Goal: Task Accomplishment & Management: Complete application form

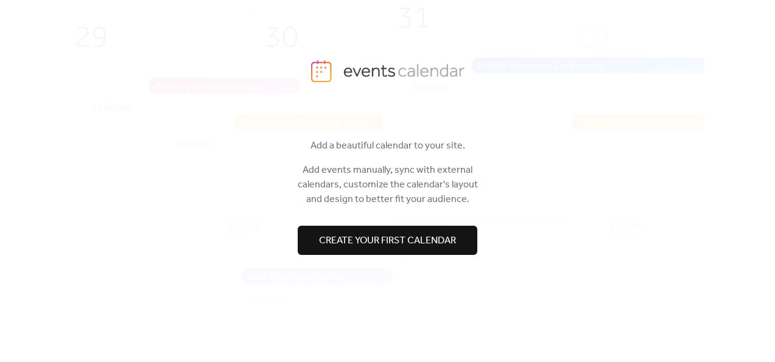
click at [363, 239] on span "Create your first calendar" at bounding box center [387, 241] width 137 height 15
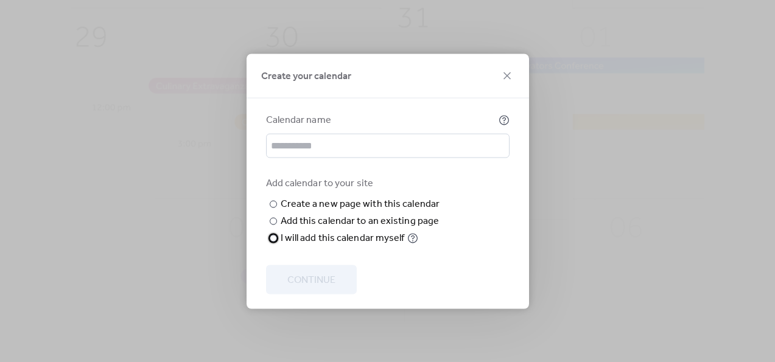
click at [323, 245] on div "I will add this calendar myself" at bounding box center [343, 238] width 124 height 15
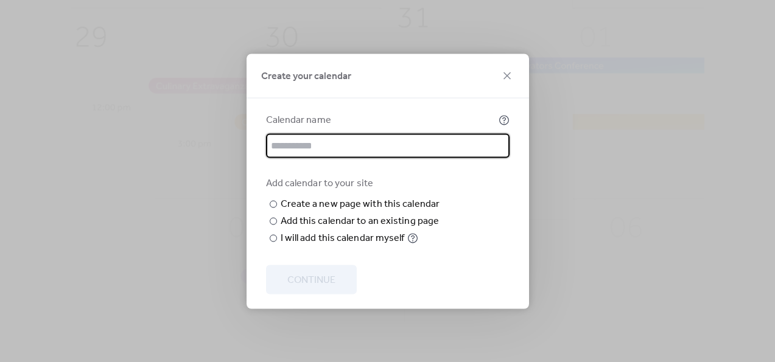
click at [314, 147] on input "text" at bounding box center [388, 145] width 244 height 24
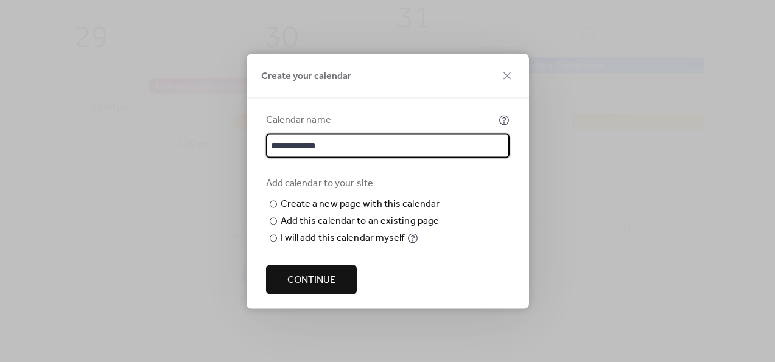
type input "**********"
click at [332, 280] on span "Continue" at bounding box center [311, 280] width 48 height 15
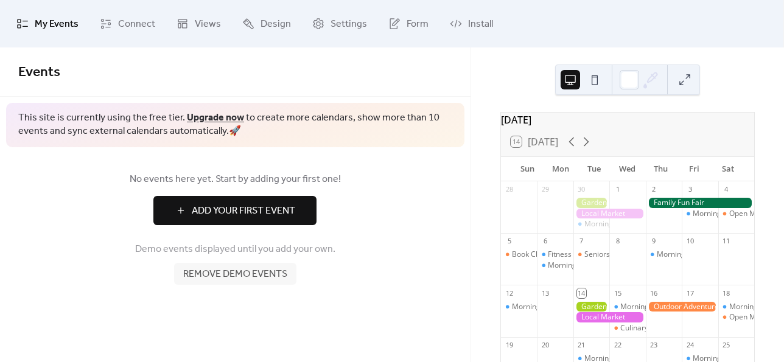
click at [275, 206] on span "Add Your First Event" at bounding box center [244, 211] width 104 height 15
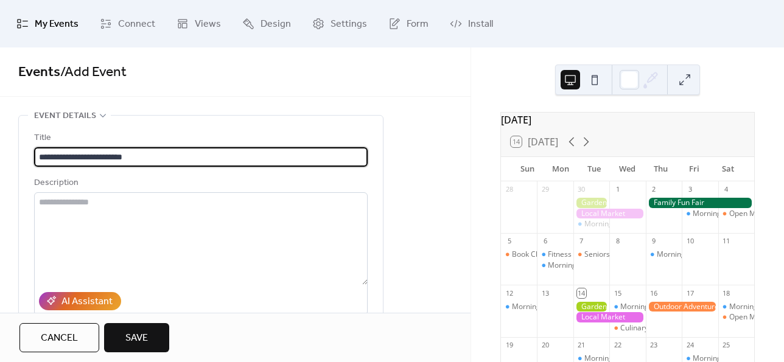
type input "**********"
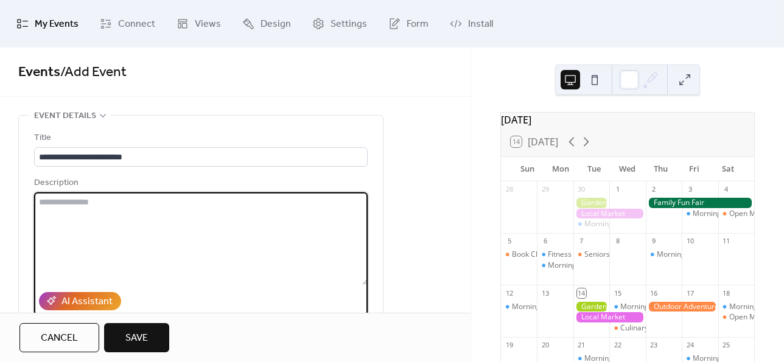
click at [99, 211] on textarea at bounding box center [201, 238] width 334 height 93
paste textarea "**********"
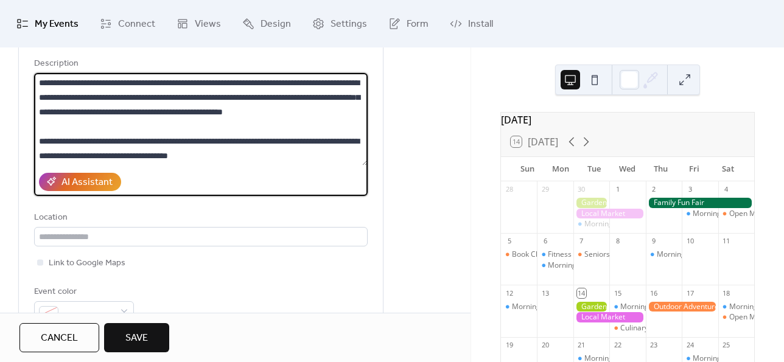
scroll to position [122, 0]
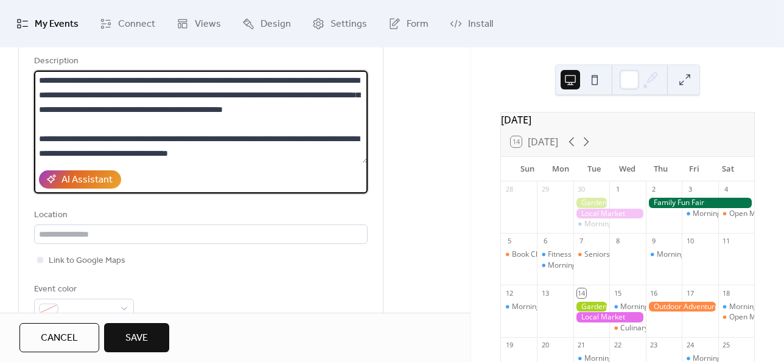
type textarea "**********"
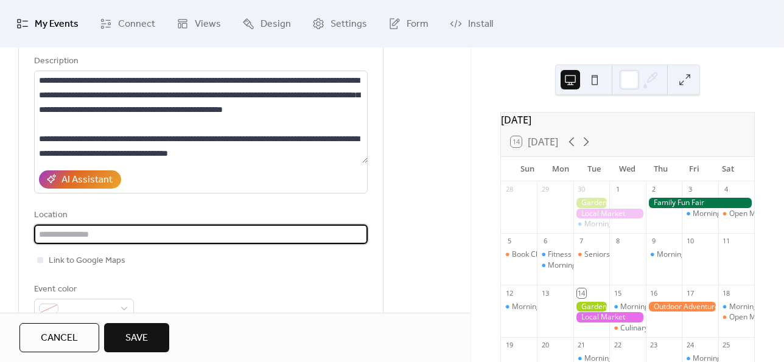
click at [141, 237] on input "text" at bounding box center [201, 234] width 334 height 19
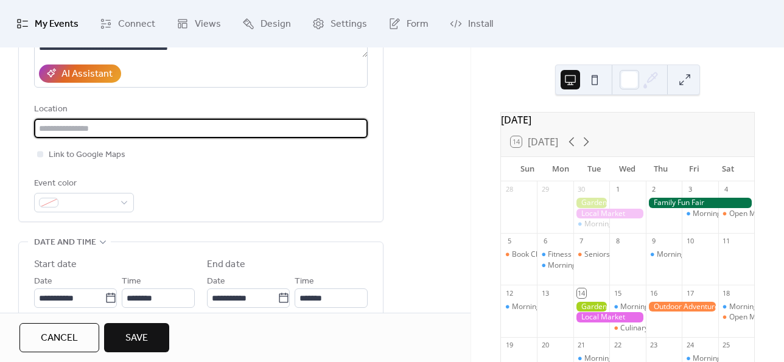
scroll to position [244, 0]
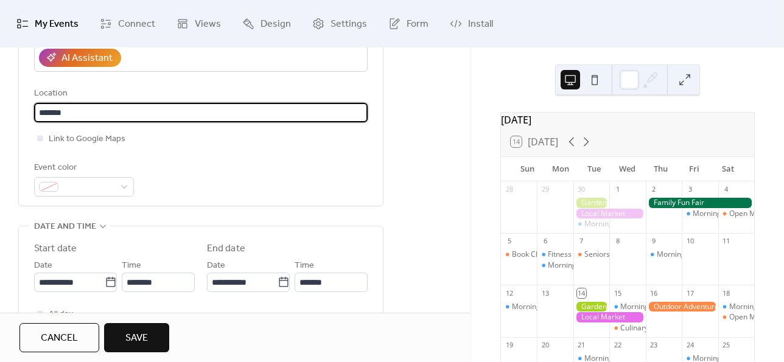
type input "*******"
click at [427, 90] on div "**********" at bounding box center [235, 264] width 471 height 785
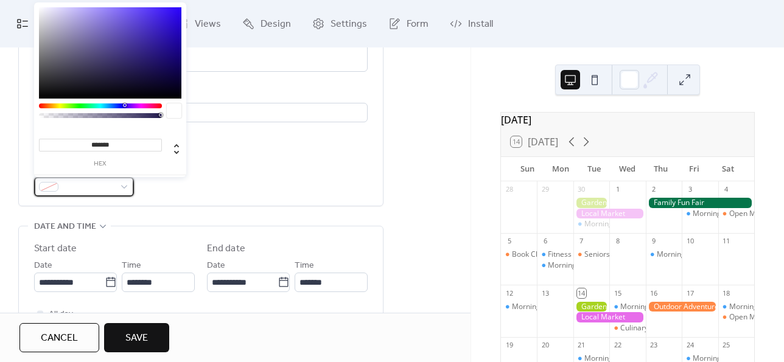
click at [123, 181] on div at bounding box center [84, 186] width 100 height 19
click at [144, 105] on div at bounding box center [100, 106] width 123 height 5
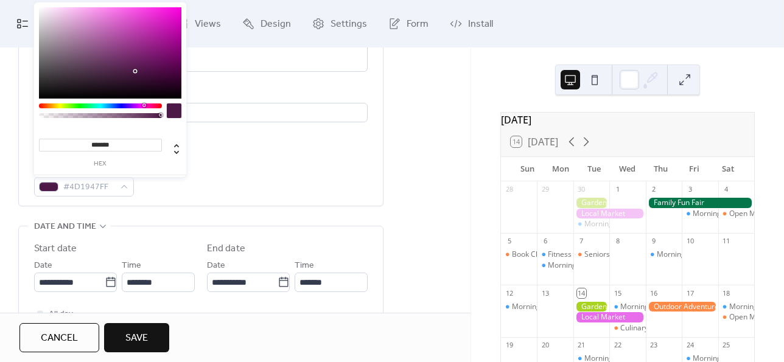
type input "*******"
click at [141, 15] on div at bounding box center [110, 52] width 142 height 91
click at [228, 156] on div "**********" at bounding box center [201, 41] width 334 height 309
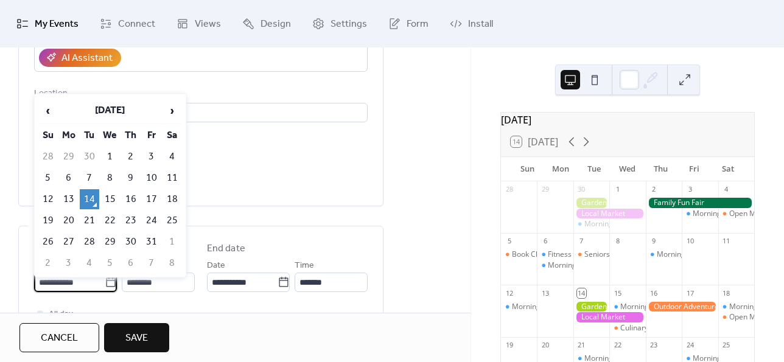
click at [71, 280] on input "**********" at bounding box center [69, 282] width 71 height 19
click at [130, 195] on td "16" at bounding box center [130, 199] width 19 height 20
type input "**********"
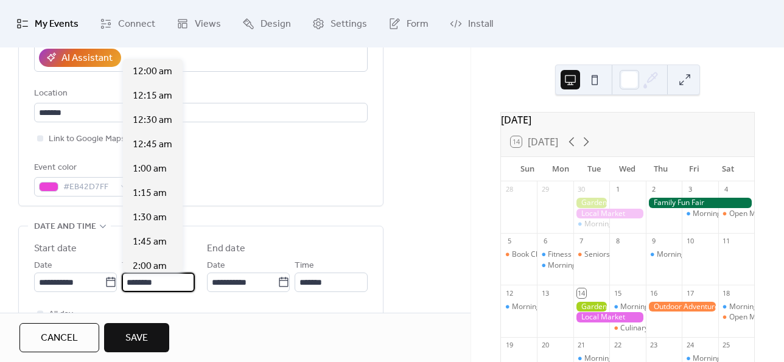
click at [151, 280] on input "********" at bounding box center [158, 282] width 73 height 19
click at [150, 241] on span "8:00 pm" at bounding box center [150, 242] width 35 height 15
type input "*******"
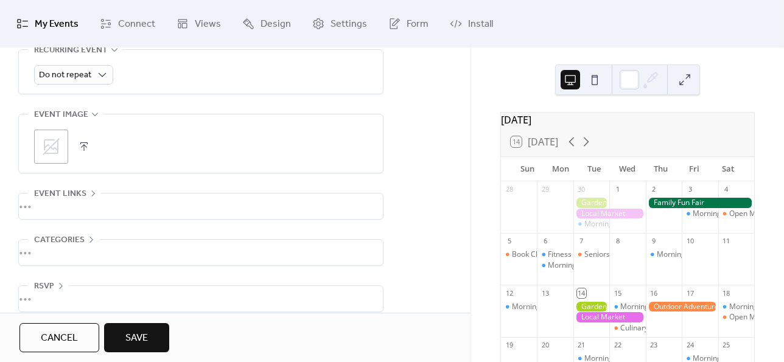
scroll to position [586, 0]
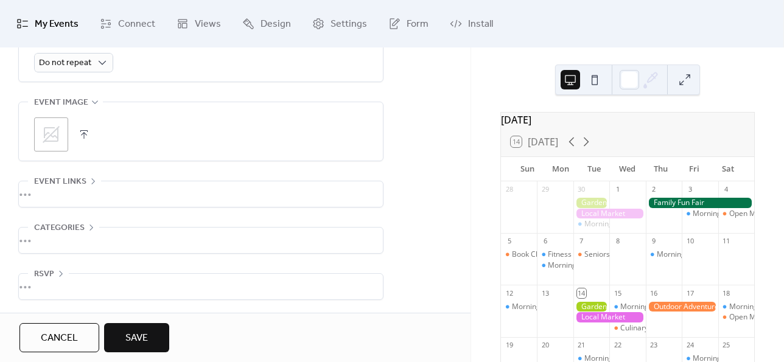
click at [86, 133] on button "button" at bounding box center [84, 134] width 17 height 17
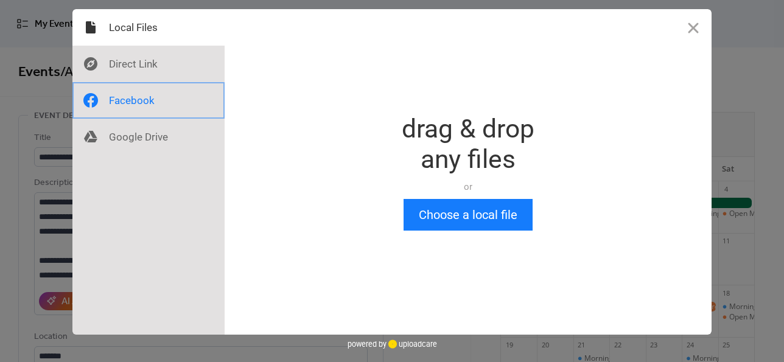
click at [139, 107] on div at bounding box center [148, 100] width 152 height 37
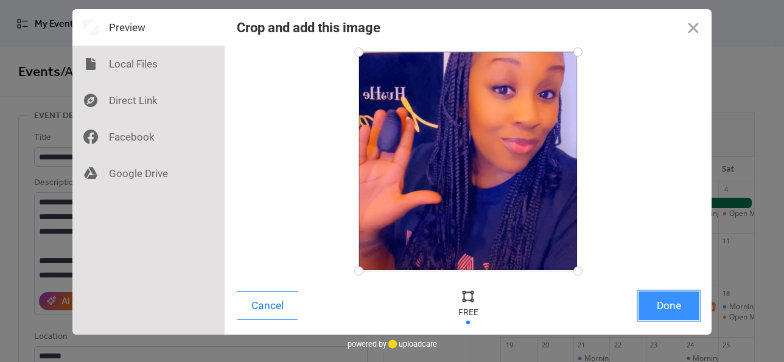
click at [656, 305] on button "Done" at bounding box center [669, 306] width 61 height 29
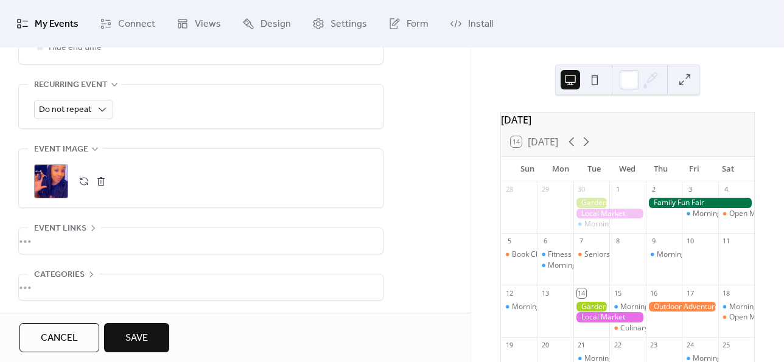
click at [122, 240] on div "•••" at bounding box center [201, 241] width 364 height 26
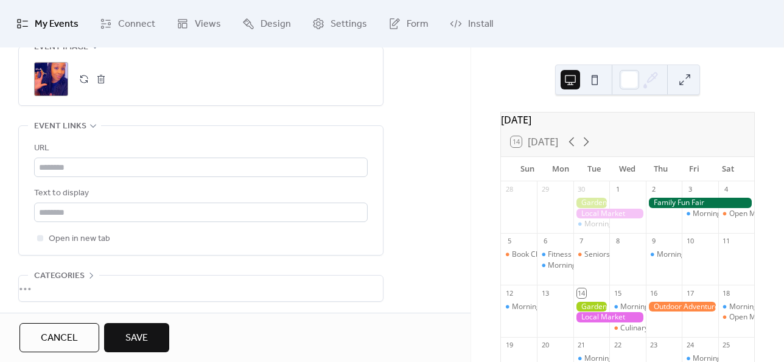
scroll to position [661, 0]
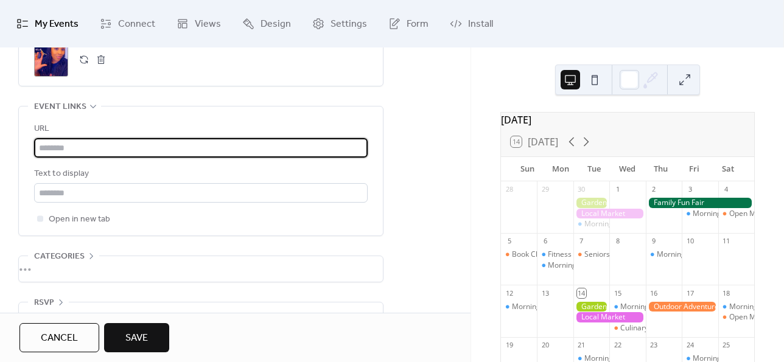
click at [75, 148] on input "text" at bounding box center [201, 147] width 334 height 19
paste input "**********"
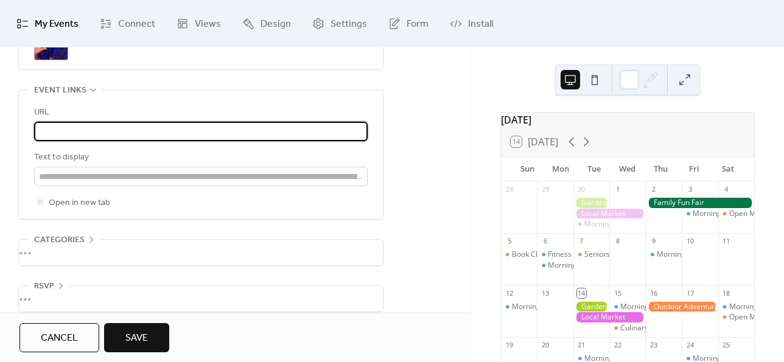
scroll to position [689, 0]
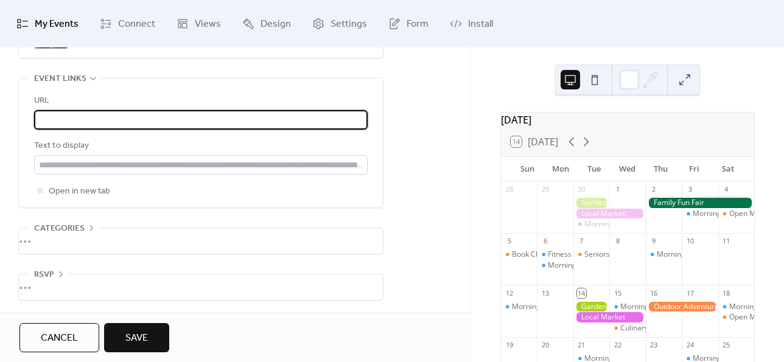
type input "**********"
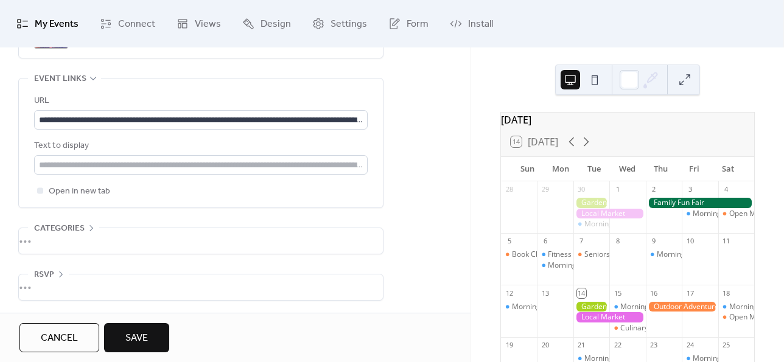
click at [108, 239] on div "•••" at bounding box center [201, 241] width 364 height 26
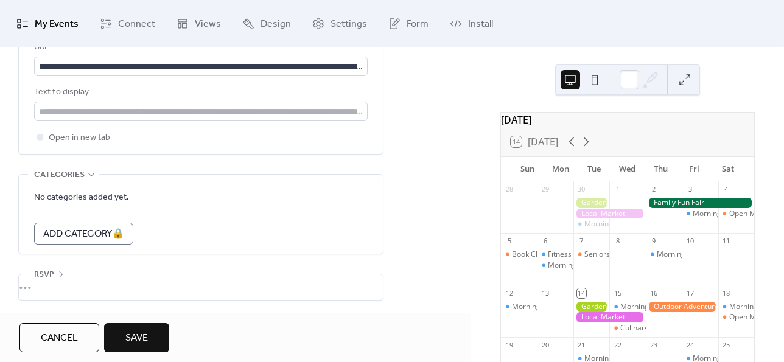
click at [86, 280] on div "•••" at bounding box center [201, 288] width 364 height 26
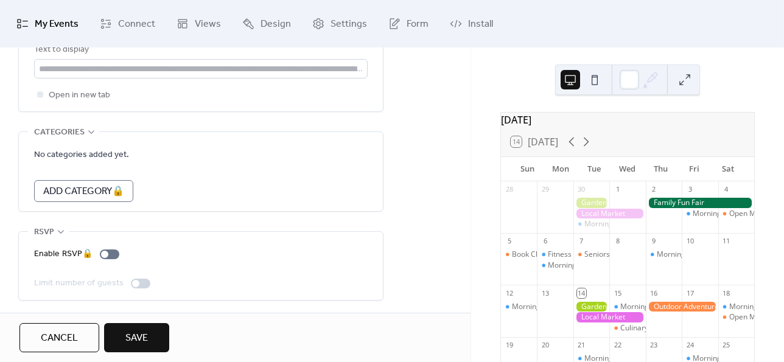
click at [136, 334] on span "Save" at bounding box center [136, 338] width 23 height 15
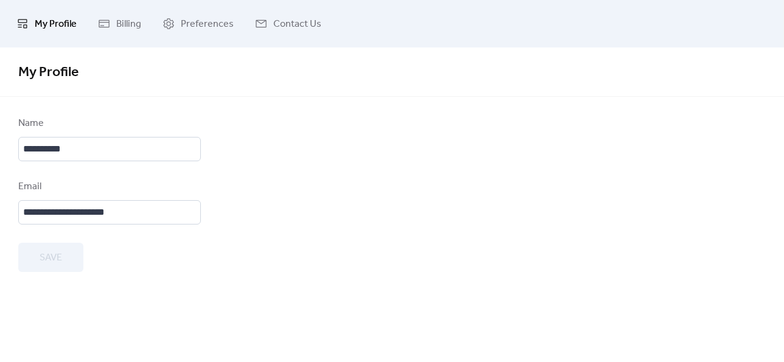
click at [121, 20] on span "Billing" at bounding box center [128, 24] width 25 height 19
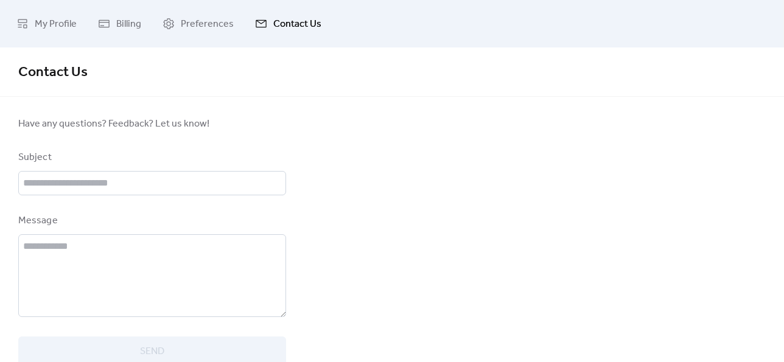
click at [62, 30] on span "My Profile" at bounding box center [56, 24] width 42 height 19
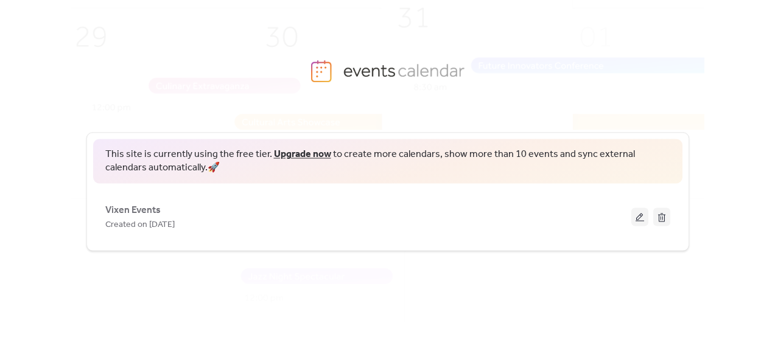
click at [136, 219] on span "Created on [DATE]" at bounding box center [139, 224] width 69 height 15
click at [171, 233] on div "Vixen Events Created on [DATE]" at bounding box center [387, 216] width 565 height 49
click at [169, 227] on span "Created on [DATE]" at bounding box center [139, 224] width 69 height 15
click at [364, 206] on div "Vixen Events Created on [DATE]" at bounding box center [368, 216] width 526 height 29
click at [637, 216] on button at bounding box center [639, 217] width 17 height 18
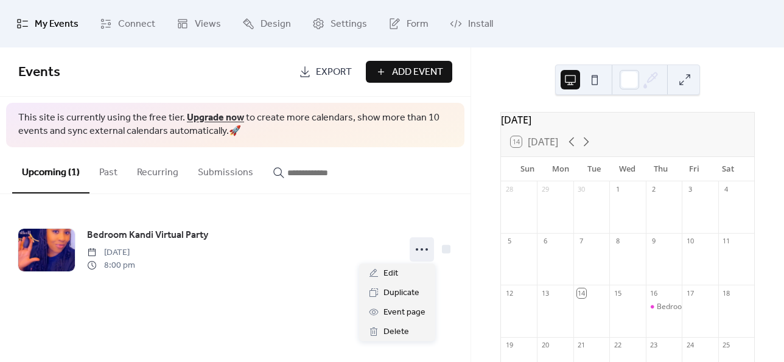
click at [420, 249] on icon at bounding box center [421, 249] width 19 height 19
click at [412, 311] on span "Event page" at bounding box center [405, 313] width 42 height 15
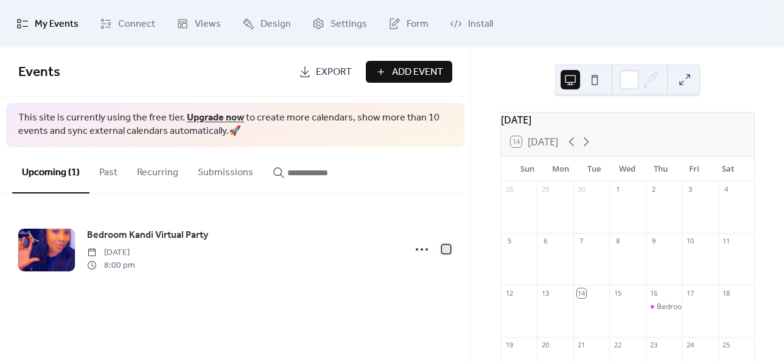
click at [446, 250] on div at bounding box center [446, 249] width 9 height 9
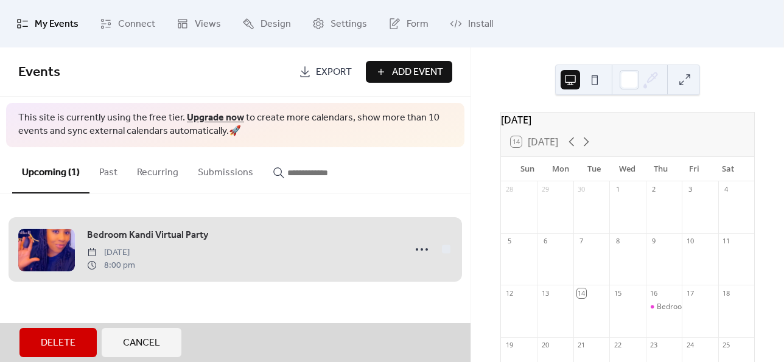
click at [446, 250] on div "Bedroom Kandi Virtual Party [DATE] 8:00 pm" at bounding box center [235, 250] width 434 height 74
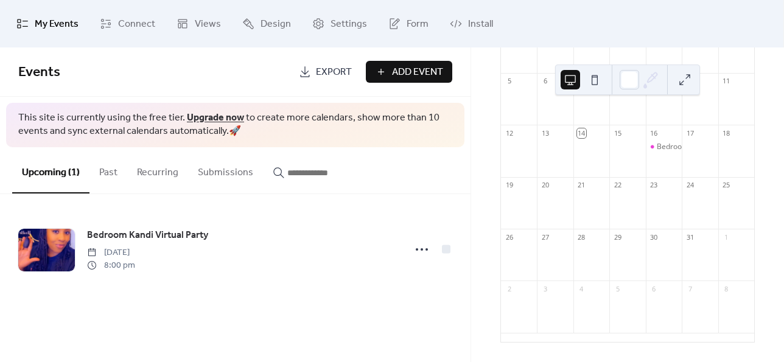
scroll to position [166, 0]
click at [665, 143] on div "Bedroom Kandi Virtual Party" at bounding box center [705, 147] width 96 height 10
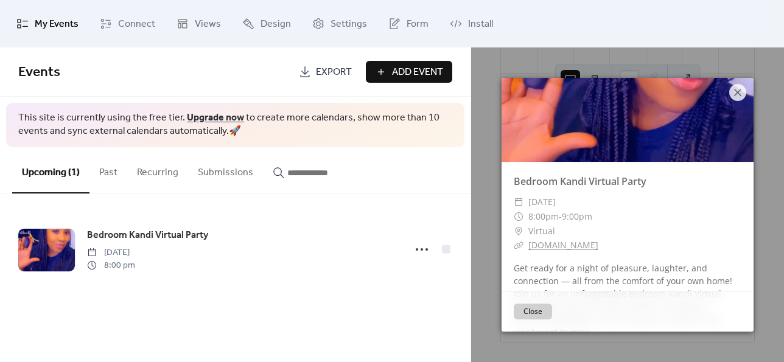
scroll to position [61, 0]
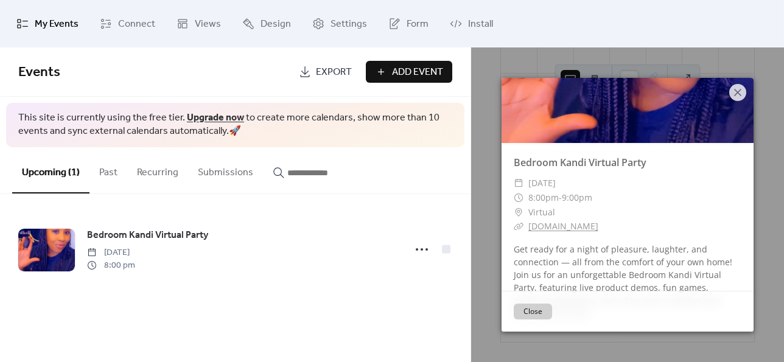
click at [585, 227] on link "[DOMAIN_NAME]" at bounding box center [564, 226] width 70 height 12
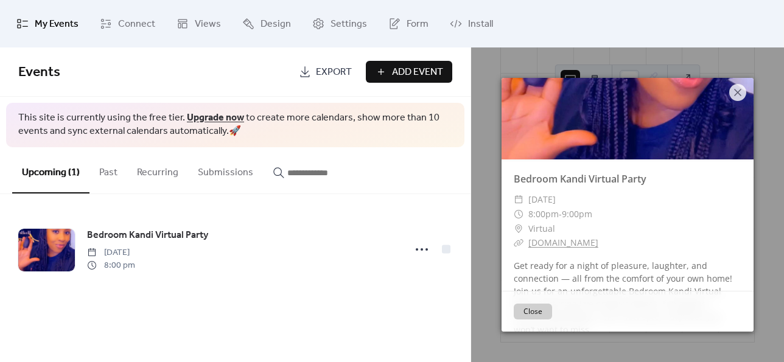
scroll to position [0, 0]
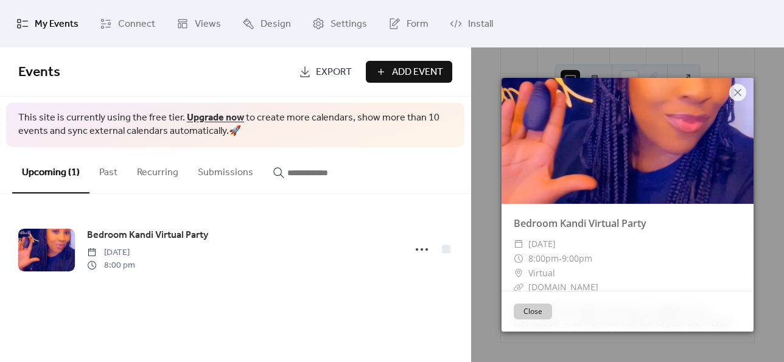
click at [544, 308] on button "Close" at bounding box center [533, 312] width 38 height 16
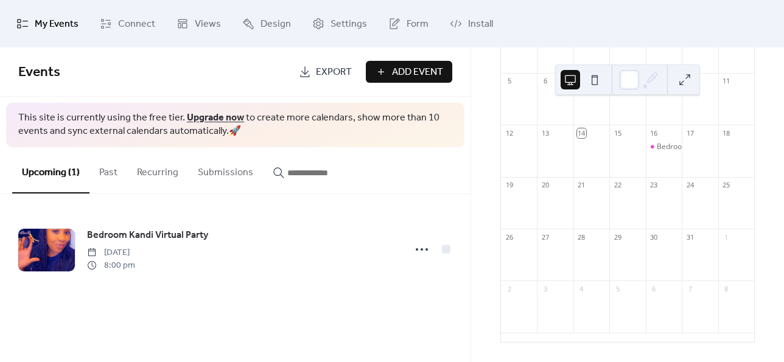
click at [228, 172] on button "Submissions" at bounding box center [225, 169] width 75 height 45
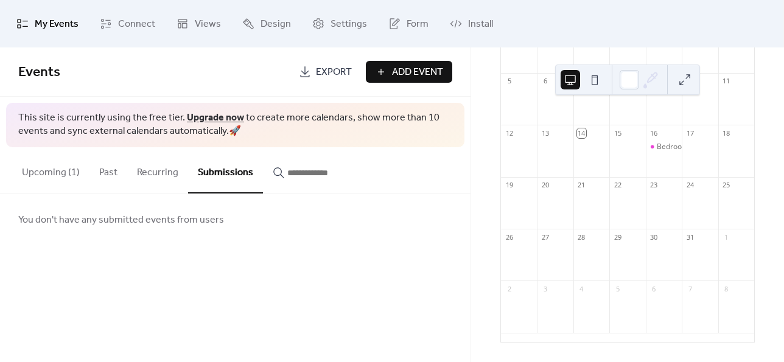
click at [62, 173] on button "Upcoming (1)" at bounding box center [50, 169] width 77 height 45
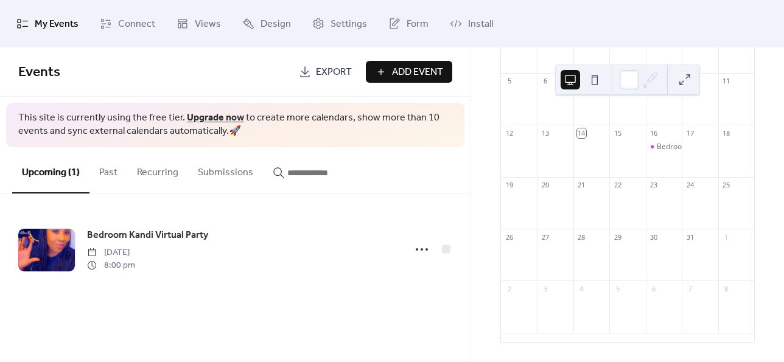
drag, startPoint x: 240, startPoint y: 242, endPoint x: 236, endPoint y: 250, distance: 8.2
click at [237, 248] on div "Bedroom Kandi Virtual Party [DATE] 8:00 pm" at bounding box center [242, 250] width 310 height 44
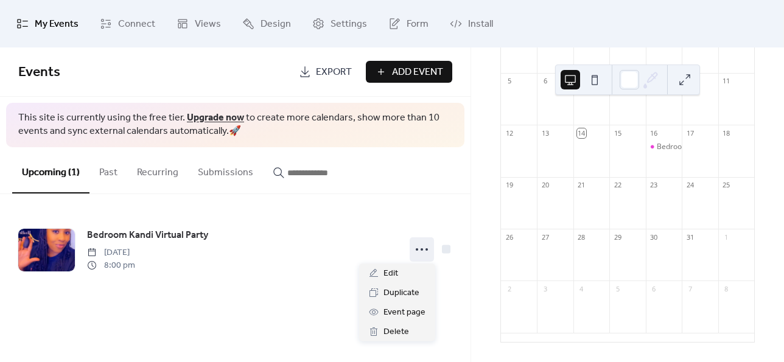
click at [419, 247] on icon at bounding box center [421, 249] width 19 height 19
click at [399, 314] on span "Event page" at bounding box center [405, 313] width 42 height 15
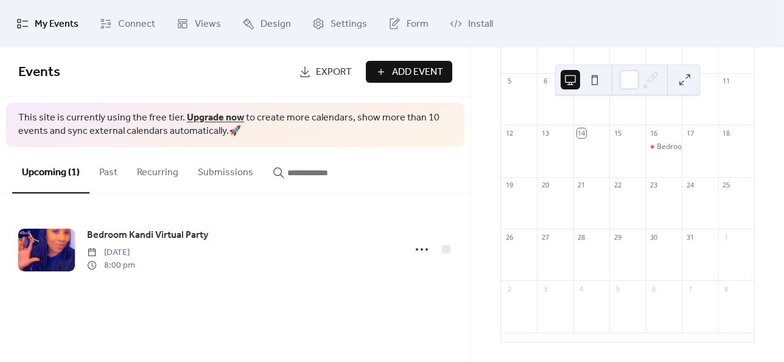
click at [407, 17] on span "Form" at bounding box center [418, 24] width 22 height 19
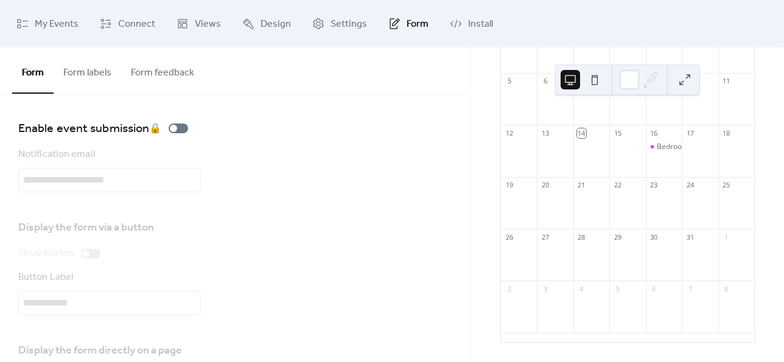
click at [191, 22] on link "Views" at bounding box center [198, 24] width 63 height 38
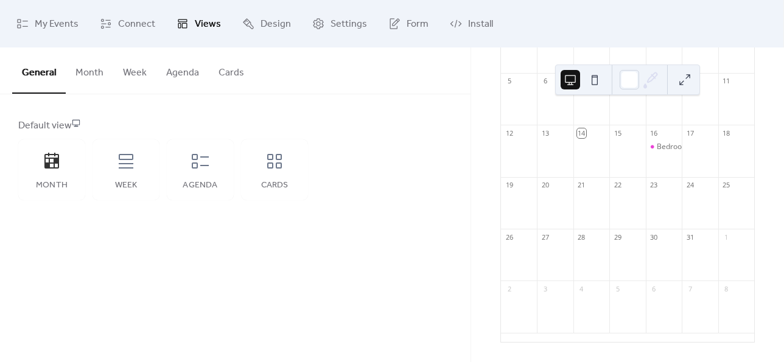
click at [134, 20] on span "Connect" at bounding box center [136, 24] width 37 height 19
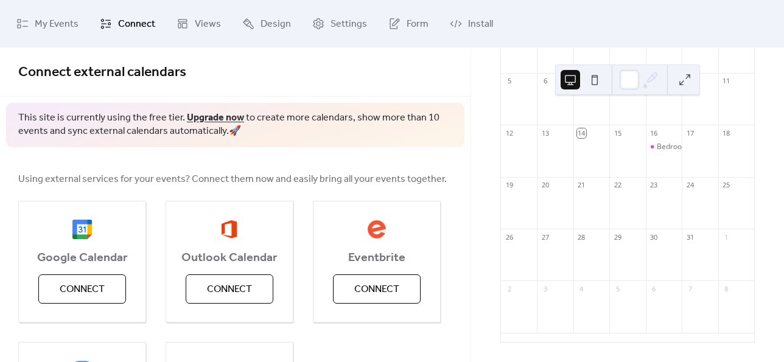
click at [66, 18] on span "My Events" at bounding box center [57, 24] width 44 height 19
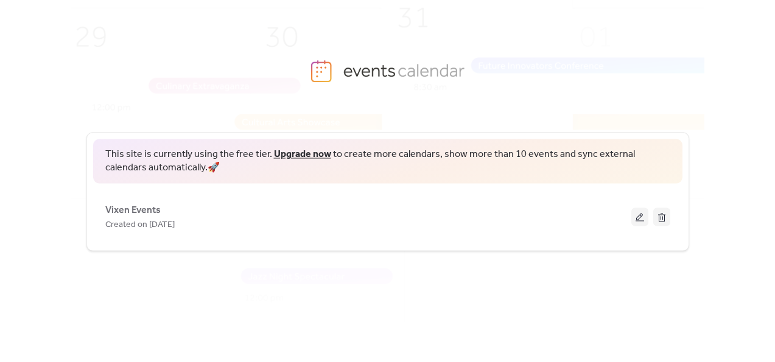
click at [558, 223] on div "Created on [DATE]" at bounding box center [368, 224] width 526 height 15
click at [362, 219] on div "Created on [DATE]" at bounding box center [368, 224] width 526 height 15
click at [175, 222] on span "Created on [DATE]" at bounding box center [139, 224] width 69 height 15
click at [558, 214] on div "Vixen Events Created on [DATE]" at bounding box center [368, 216] width 526 height 29
click at [633, 217] on button at bounding box center [639, 217] width 17 height 18
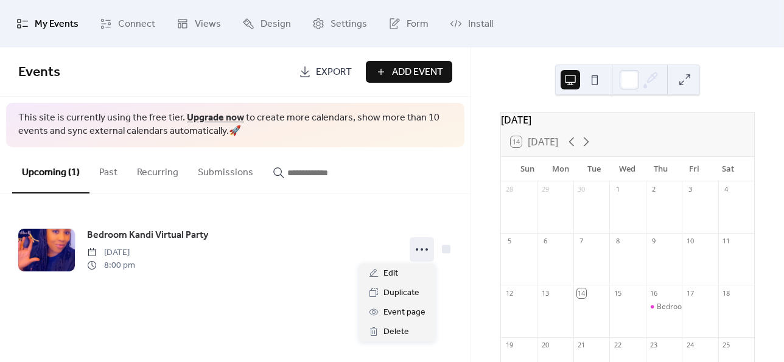
click at [421, 248] on icon at bounding box center [421, 249] width 19 height 19
click at [392, 312] on span "Event page" at bounding box center [405, 313] width 42 height 15
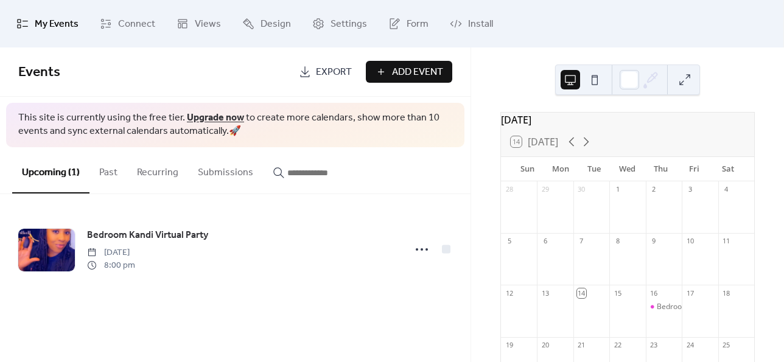
click at [591, 80] on button at bounding box center [594, 79] width 19 height 19
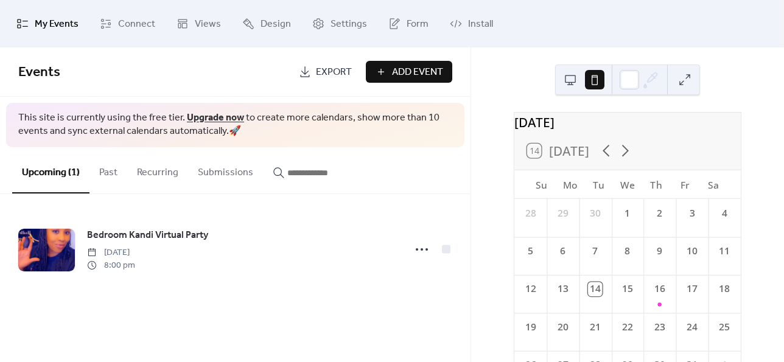
click at [573, 81] on button at bounding box center [570, 79] width 19 height 19
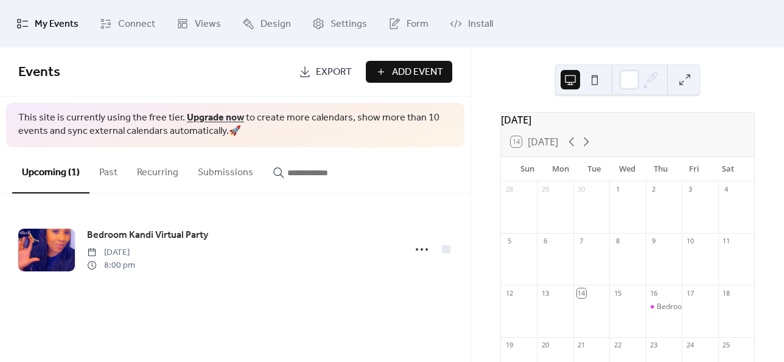
click at [424, 248] on icon at bounding box center [421, 249] width 19 height 19
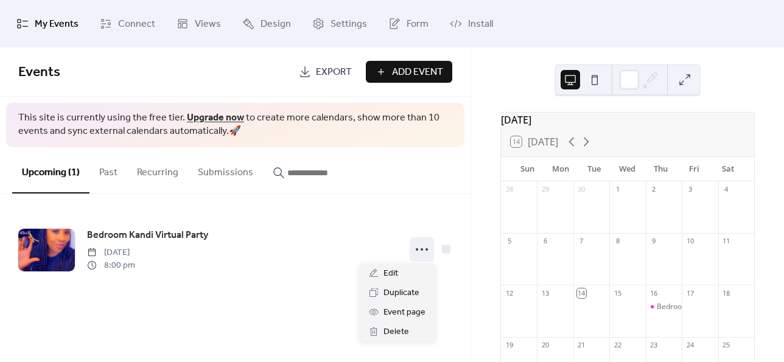
click at [424, 248] on icon at bounding box center [421, 249] width 19 height 19
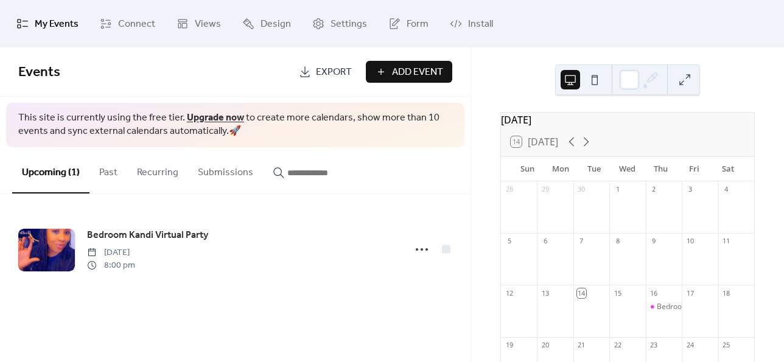
click at [424, 248] on icon at bounding box center [421, 249] width 19 height 19
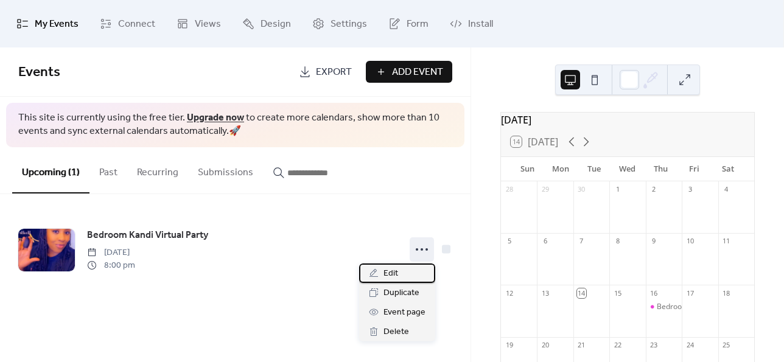
click at [384, 273] on span "Edit" at bounding box center [391, 274] width 15 height 15
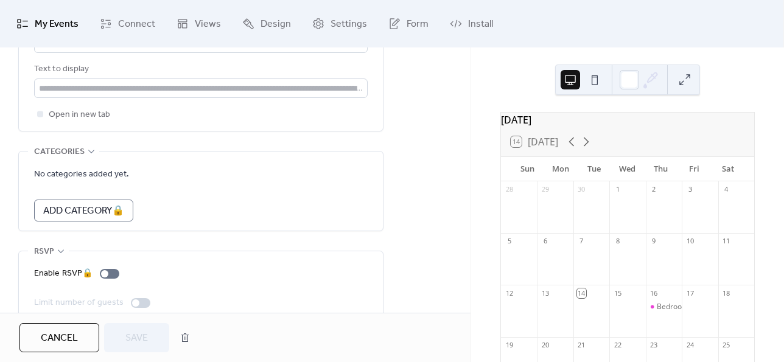
scroll to position [786, 0]
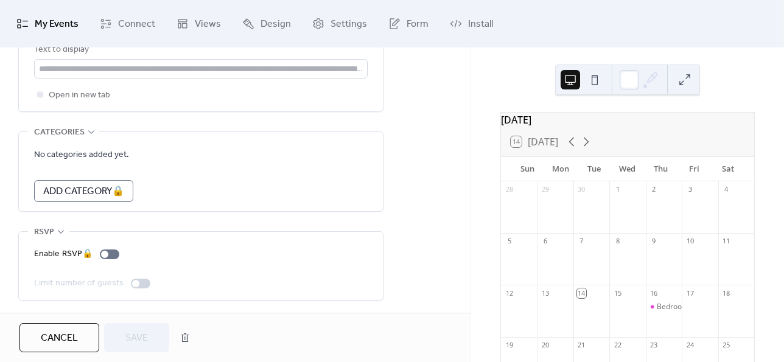
click at [111, 256] on div "Enable RSVP 🔒" at bounding box center [79, 254] width 90 height 15
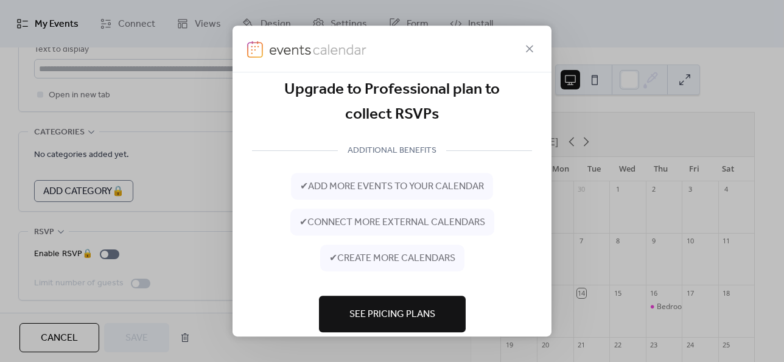
scroll to position [0, 0]
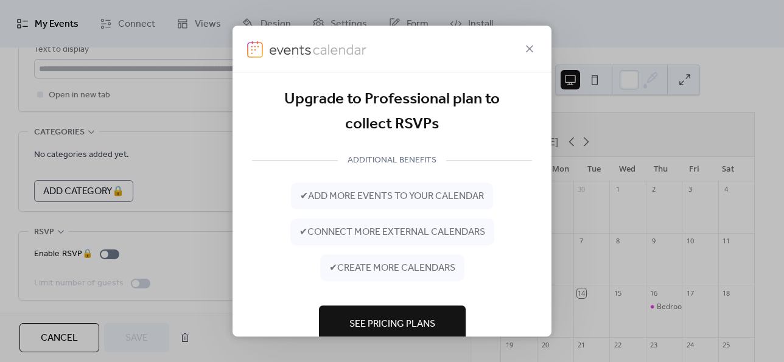
click at [524, 49] on icon at bounding box center [529, 48] width 15 height 15
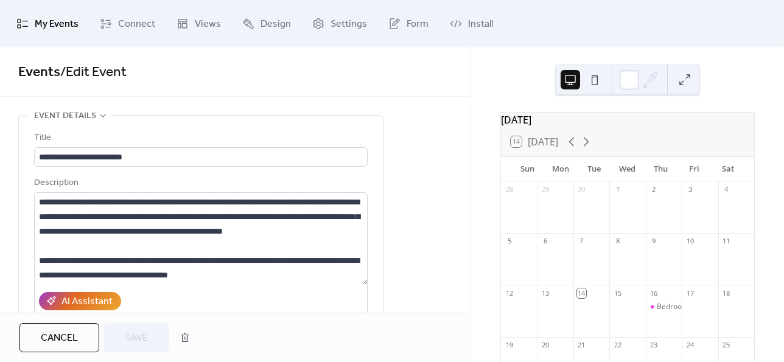
click at [267, 25] on span "Design" at bounding box center [276, 24] width 30 height 19
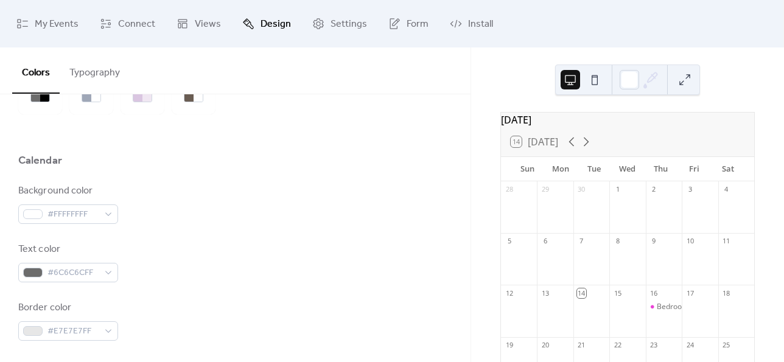
scroll to position [122, 0]
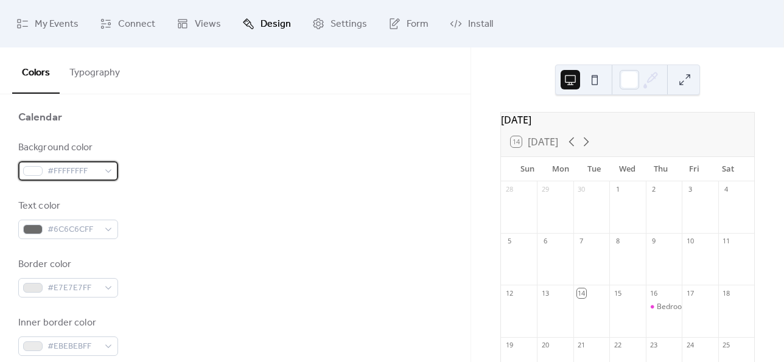
click at [100, 174] on div "#FFFFFFFF" at bounding box center [68, 170] width 100 height 19
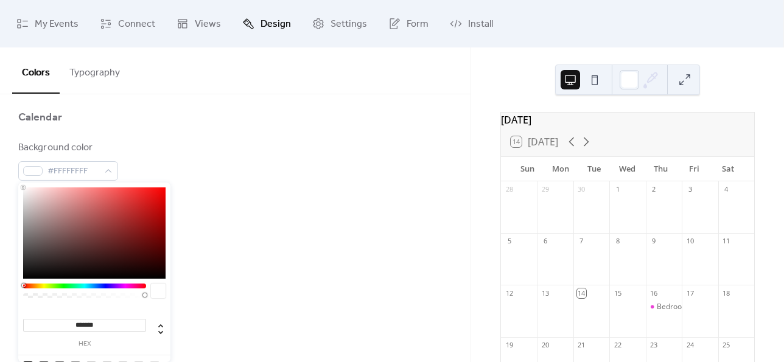
click at [127, 287] on div at bounding box center [84, 286] width 123 height 5
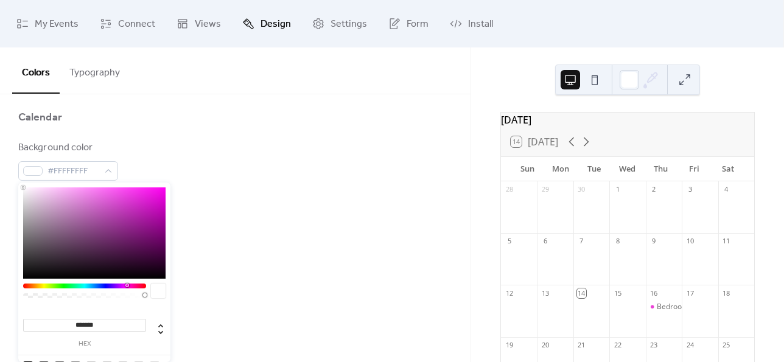
type input "*******"
click at [116, 193] on div at bounding box center [94, 233] width 142 height 91
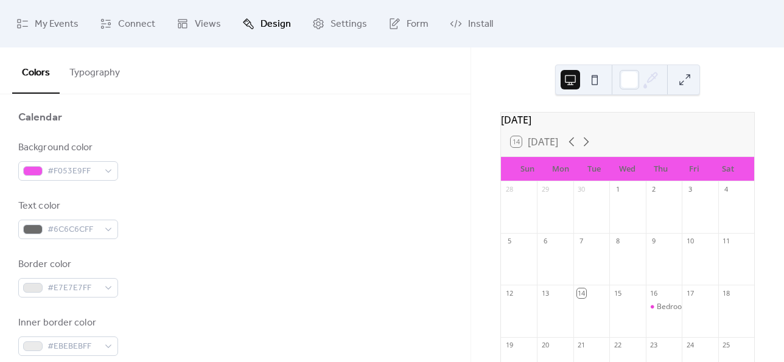
click at [190, 178] on div "Background color #F053E9FF" at bounding box center [235, 161] width 434 height 40
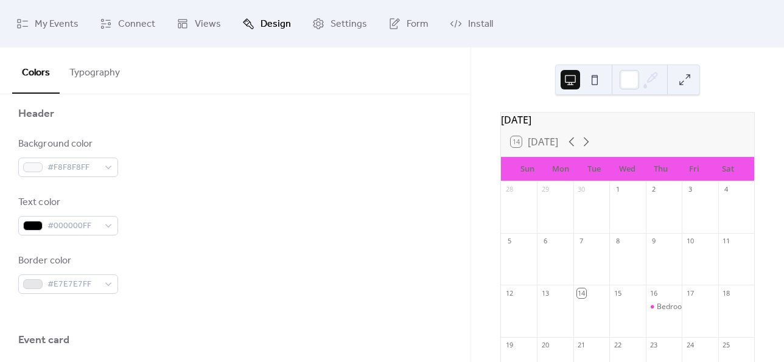
scroll to position [548, 0]
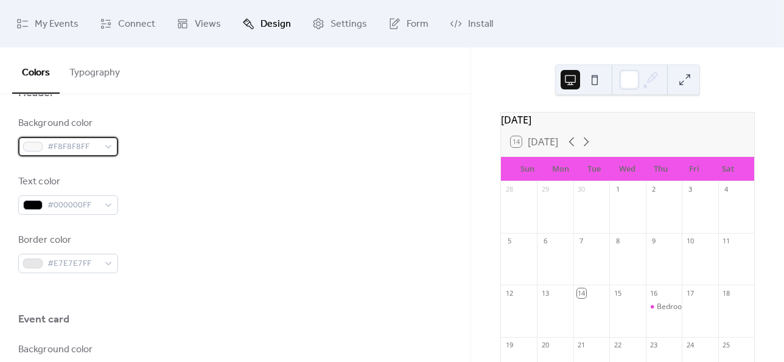
click at [100, 149] on div "#F8F8F8FF" at bounding box center [68, 146] width 100 height 19
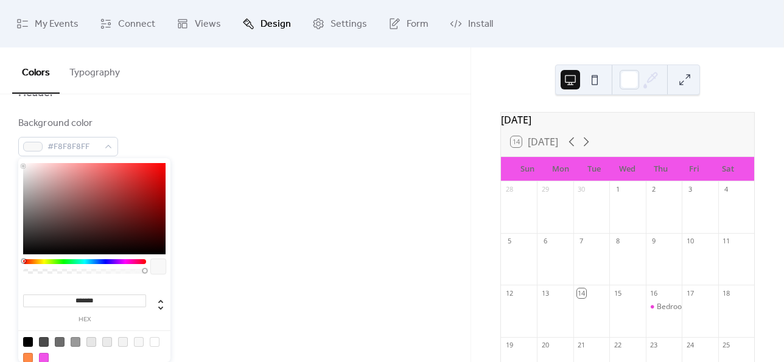
click at [24, 251] on div at bounding box center [94, 208] width 142 height 91
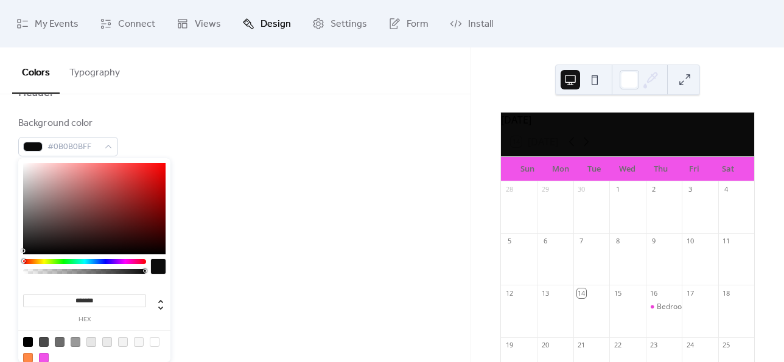
type input "*******"
click at [23, 167] on div at bounding box center [94, 208] width 142 height 91
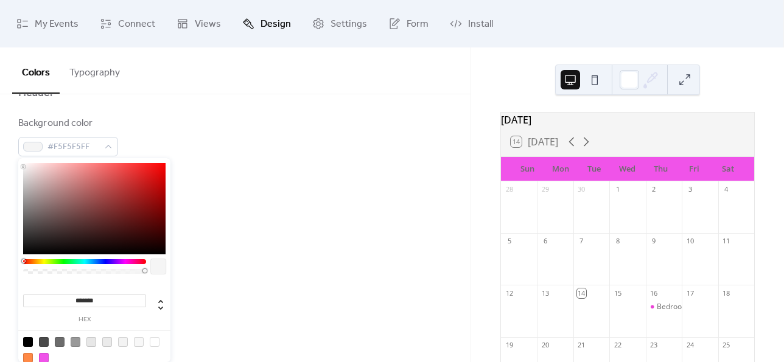
click at [239, 177] on div "Text color #000000FF" at bounding box center [235, 195] width 434 height 40
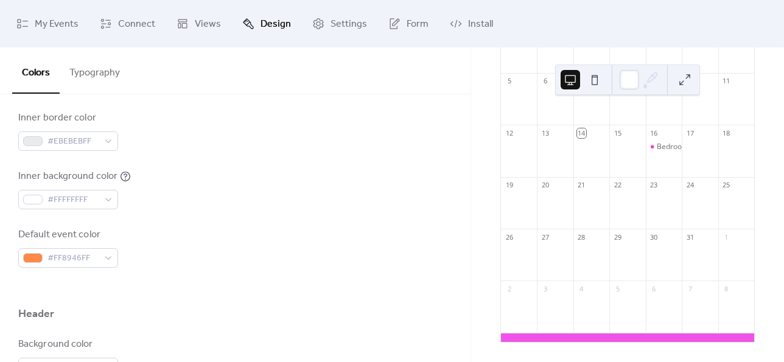
scroll to position [120, 0]
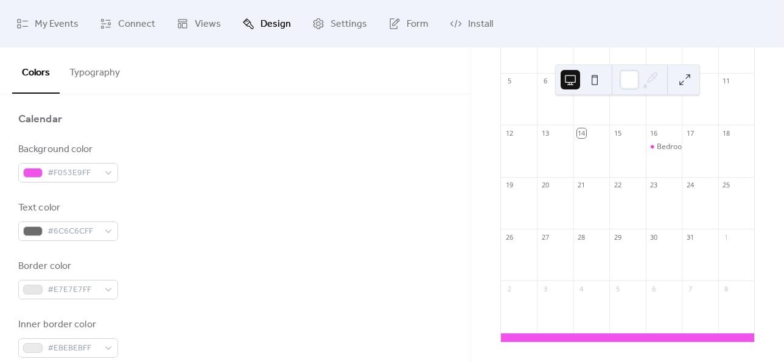
click at [207, 28] on span "Views" at bounding box center [208, 24] width 26 height 19
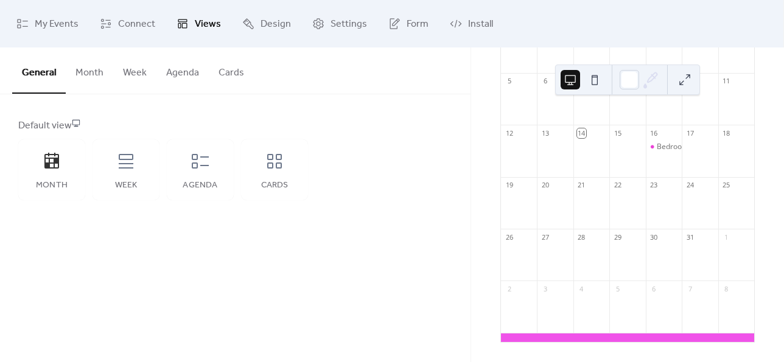
click at [142, 33] on span "Connect" at bounding box center [136, 24] width 37 height 19
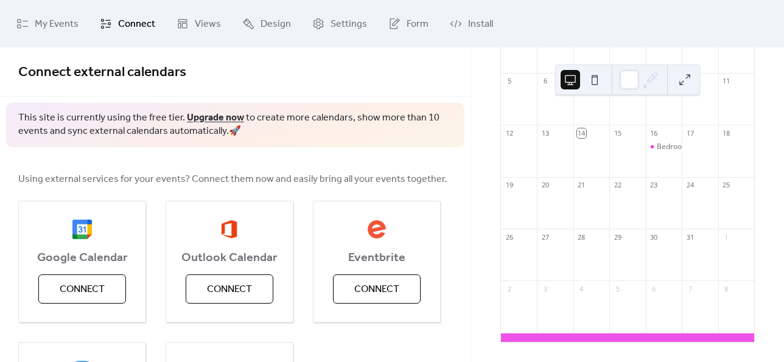
click at [335, 24] on span "Settings" at bounding box center [349, 24] width 37 height 19
